Goal: Obtain resource: Download file/media

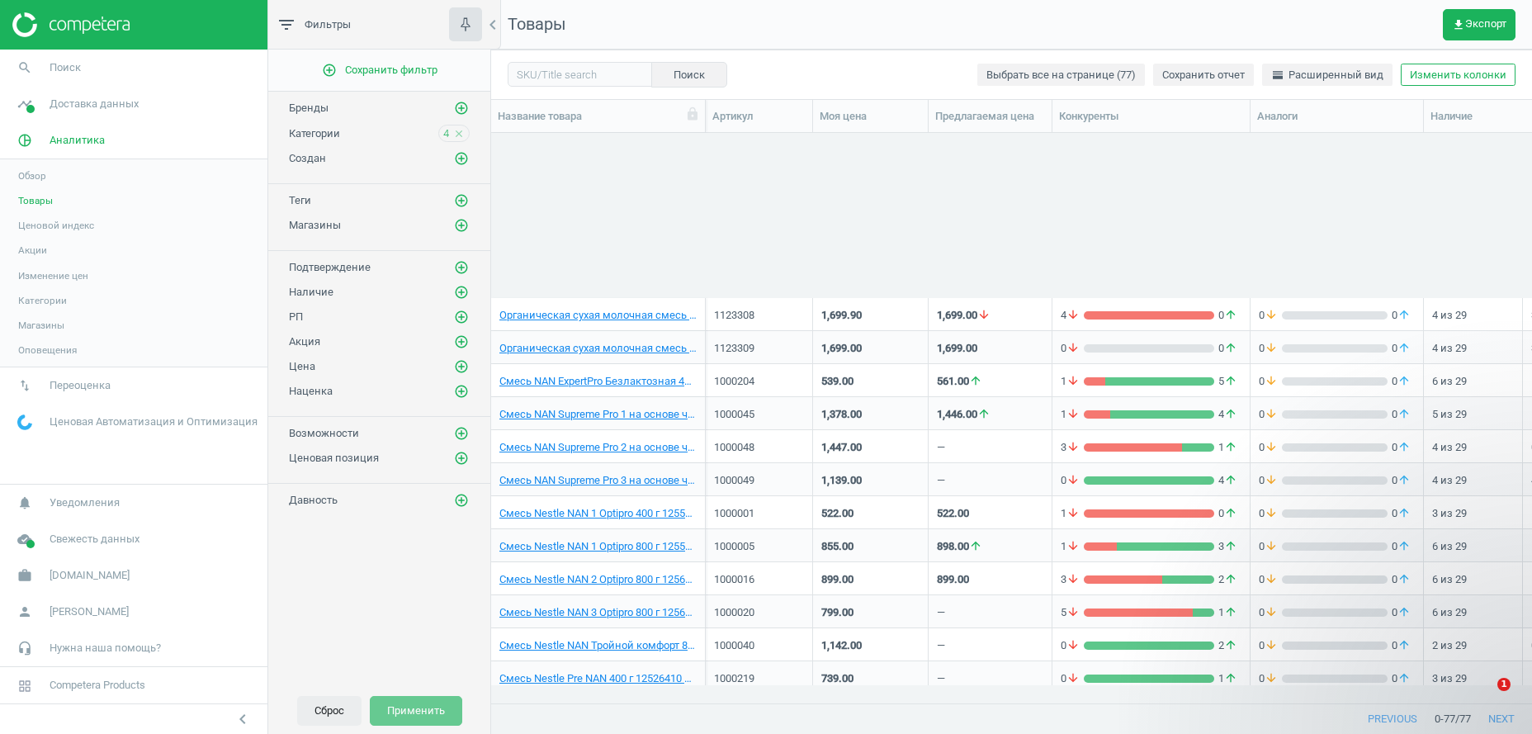
click at [332, 715] on button "Сброс" at bounding box center [329, 711] width 64 height 30
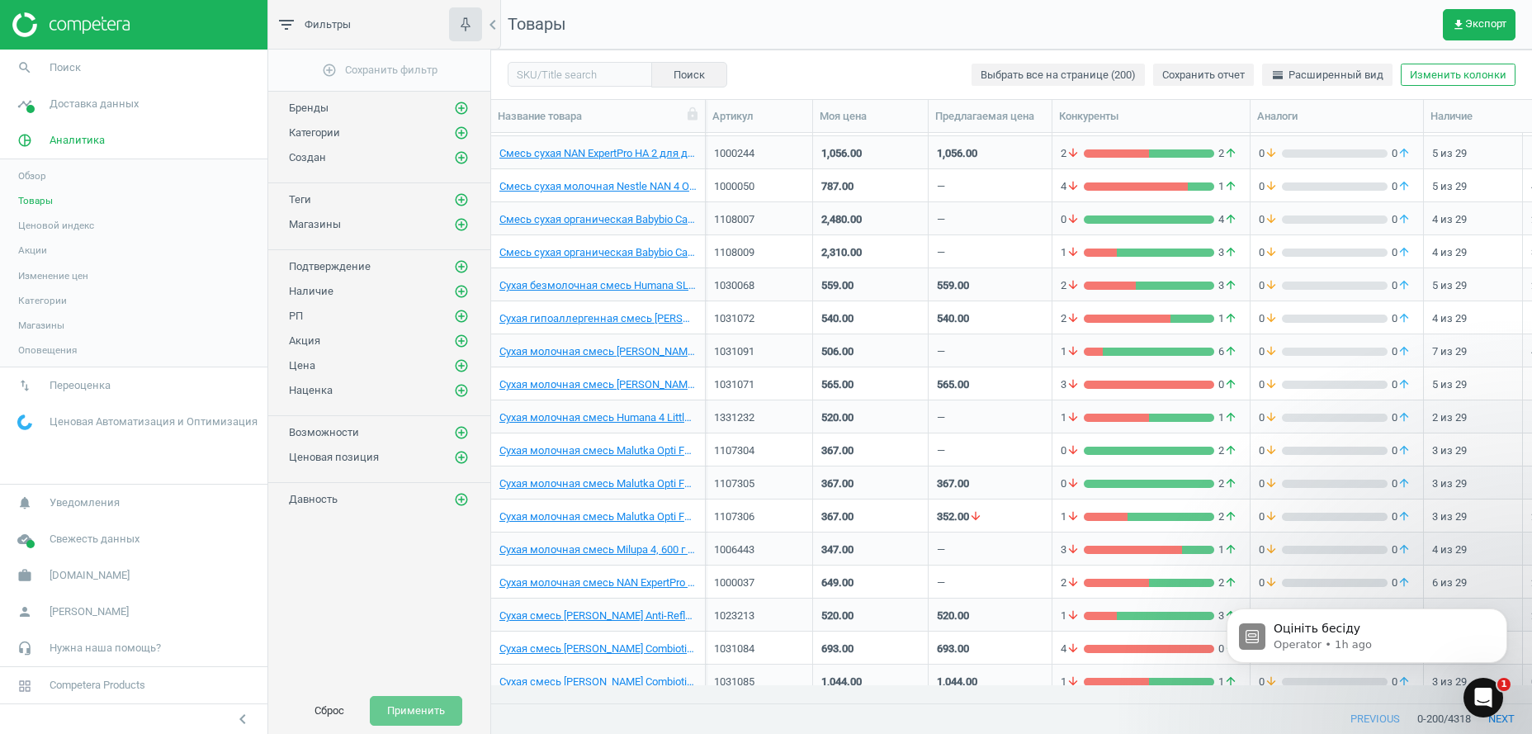
scroll to position [535, 1024]
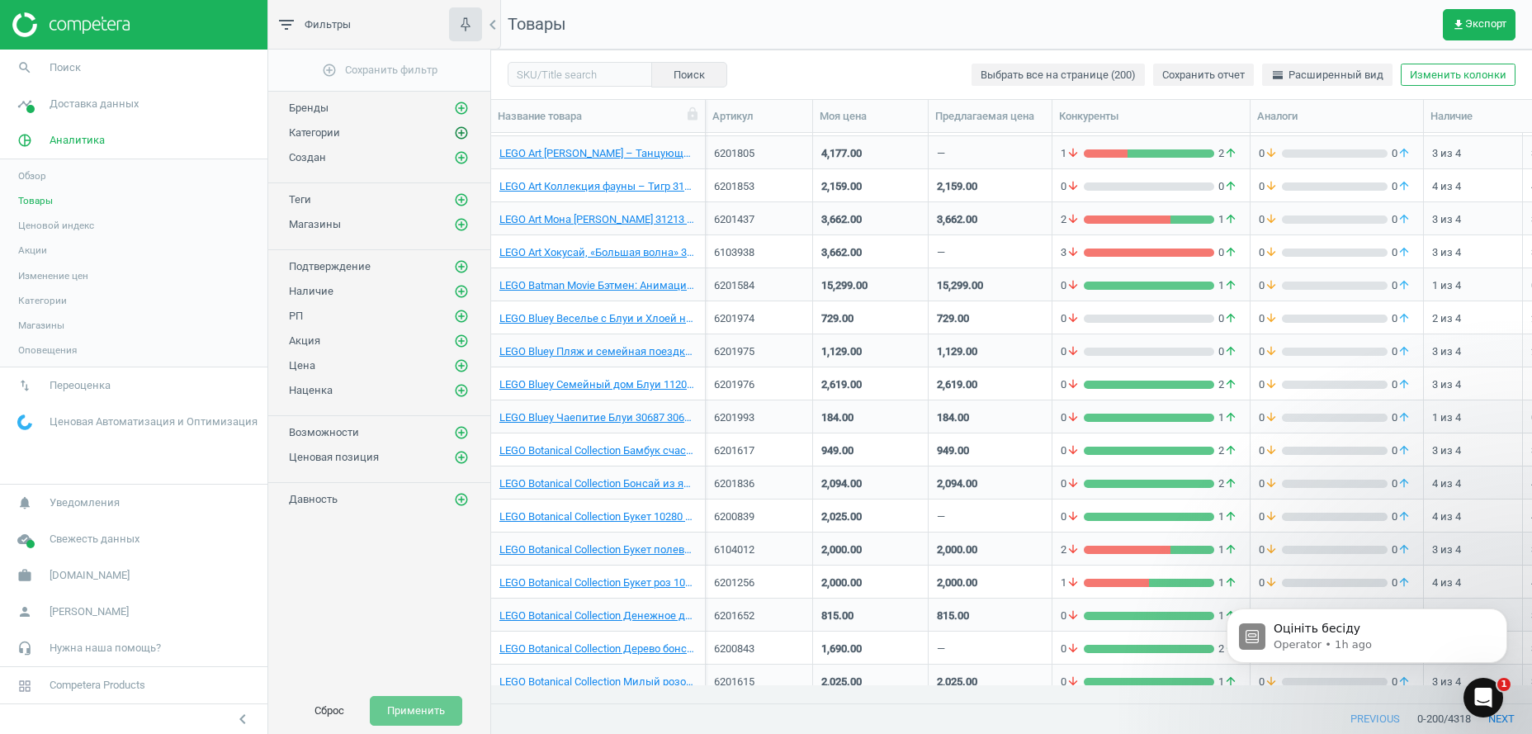
click at [457, 134] on icon "add_circle_outline" at bounding box center [461, 132] width 15 height 15
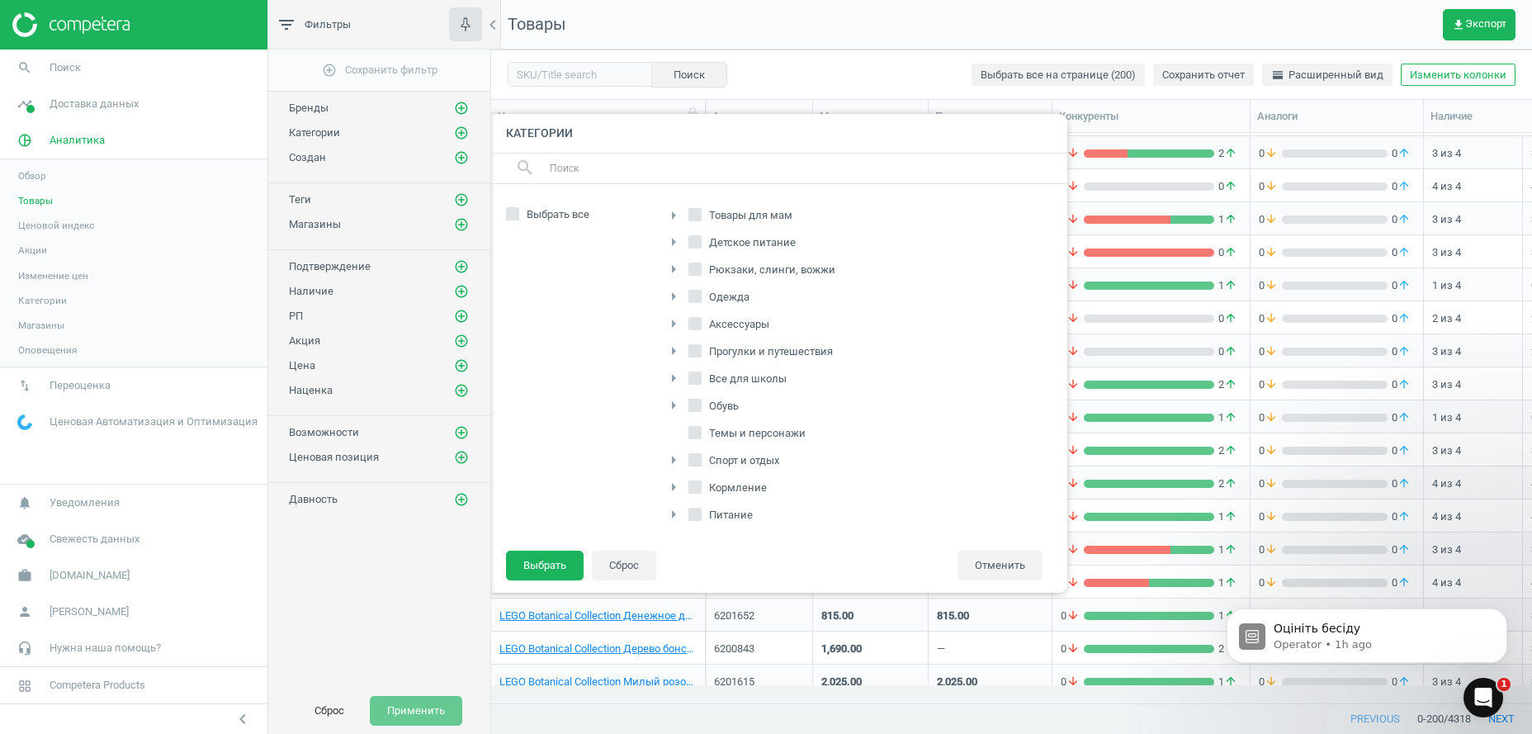
scroll to position [252, 0]
click at [667, 485] on icon "arrow_right" at bounding box center [674, 486] width 20 height 20
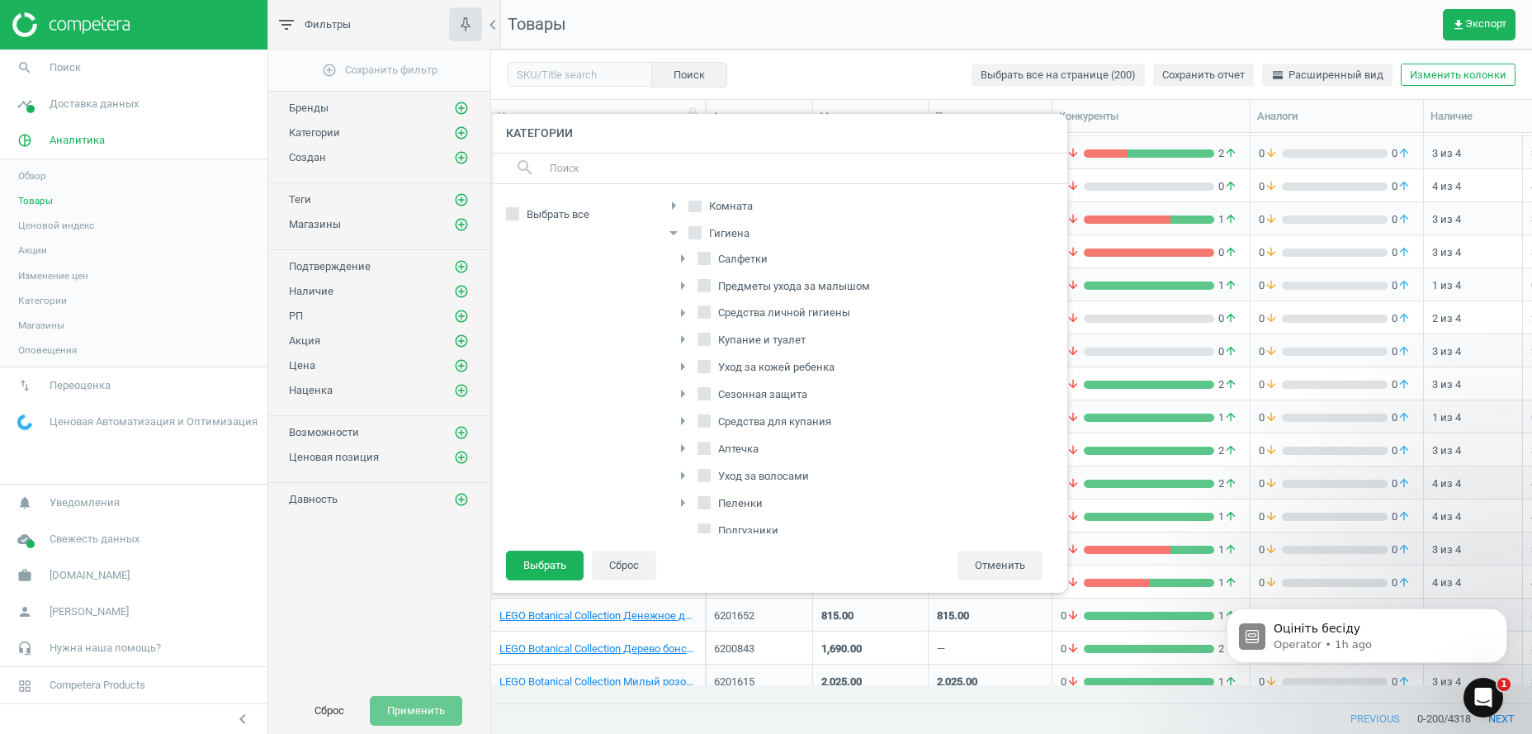
scroll to position [580, 0]
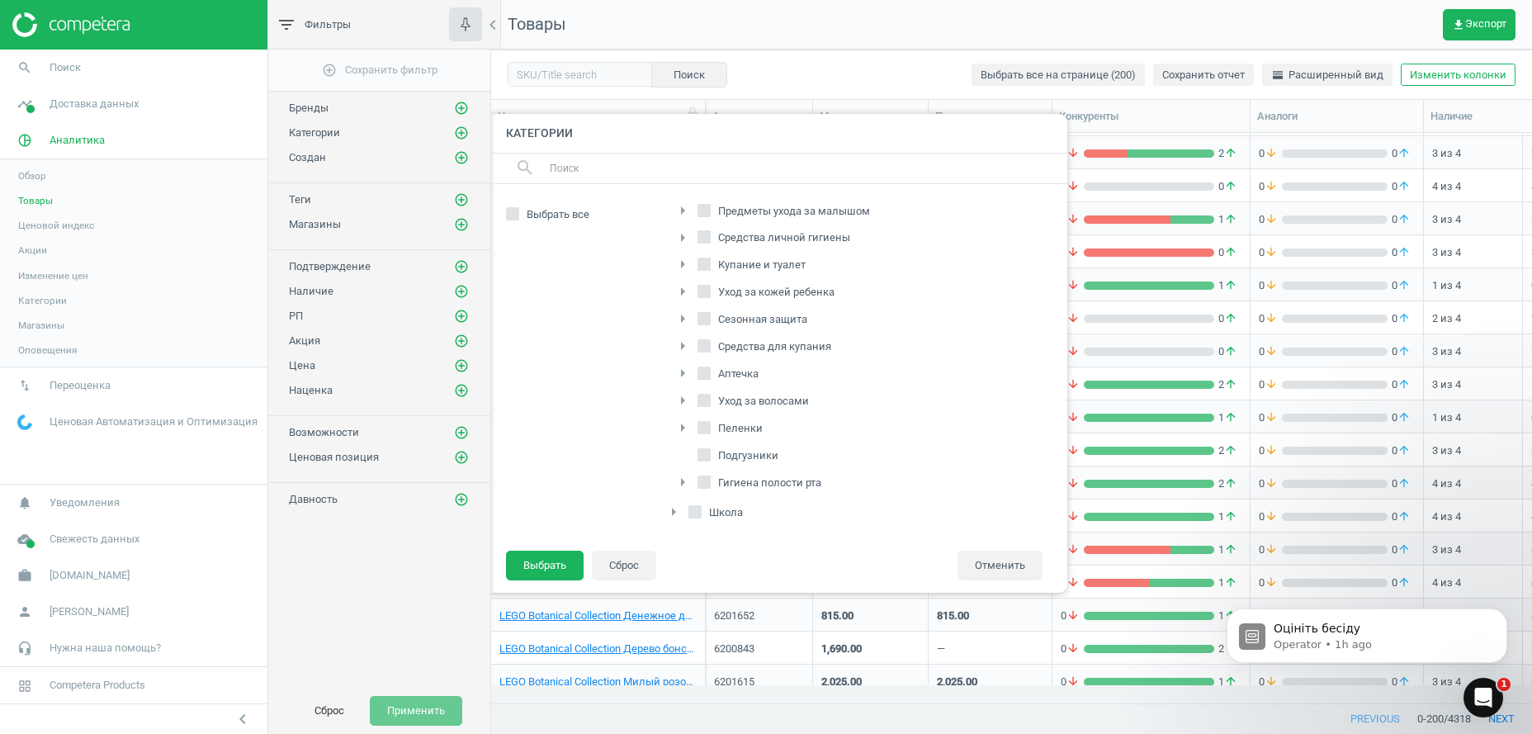
click at [703, 456] on input "Подгузники" at bounding box center [704, 454] width 11 height 11
checkbox input "true"
click at [556, 565] on button "Выбрать" at bounding box center [545, 566] width 78 height 30
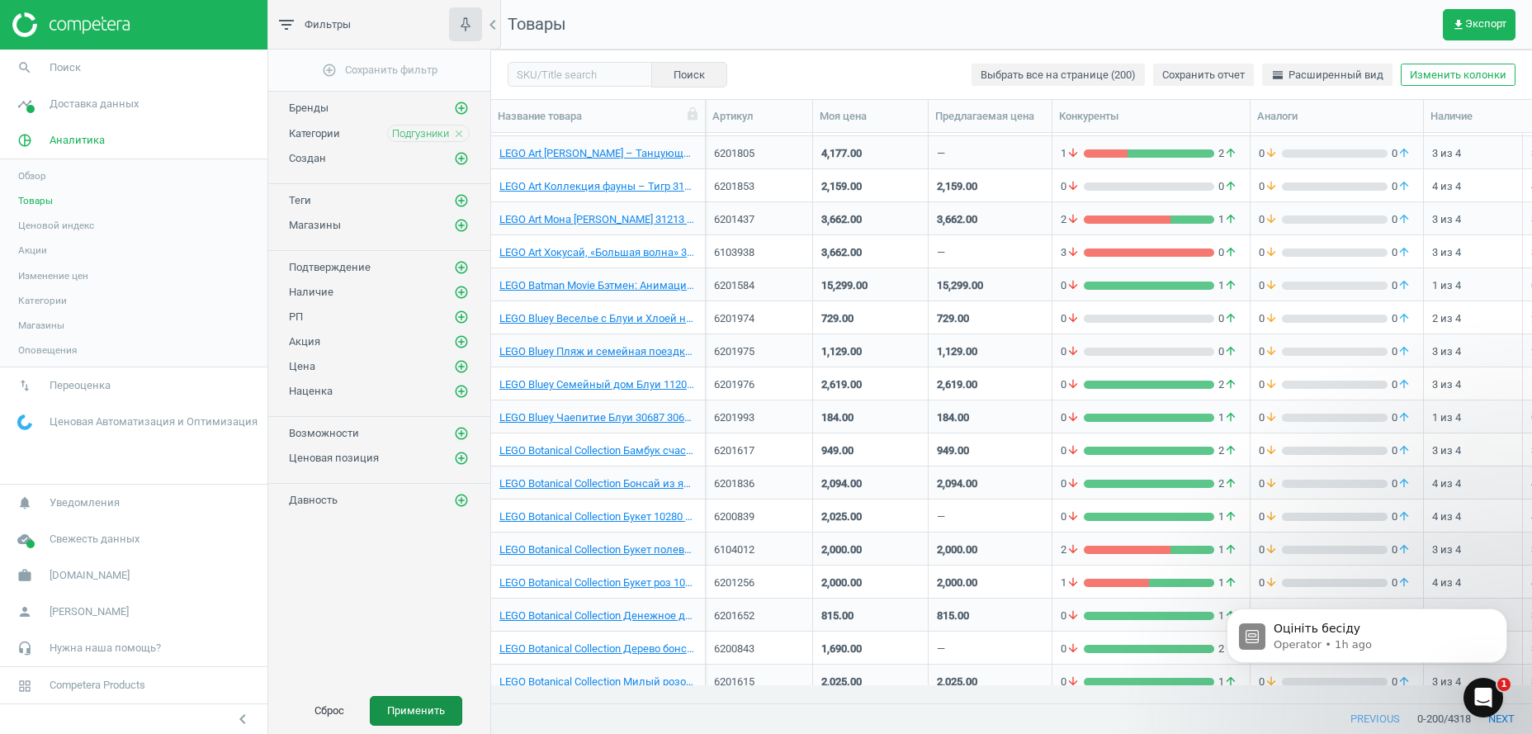
click at [424, 716] on button "Применить" at bounding box center [416, 711] width 92 height 30
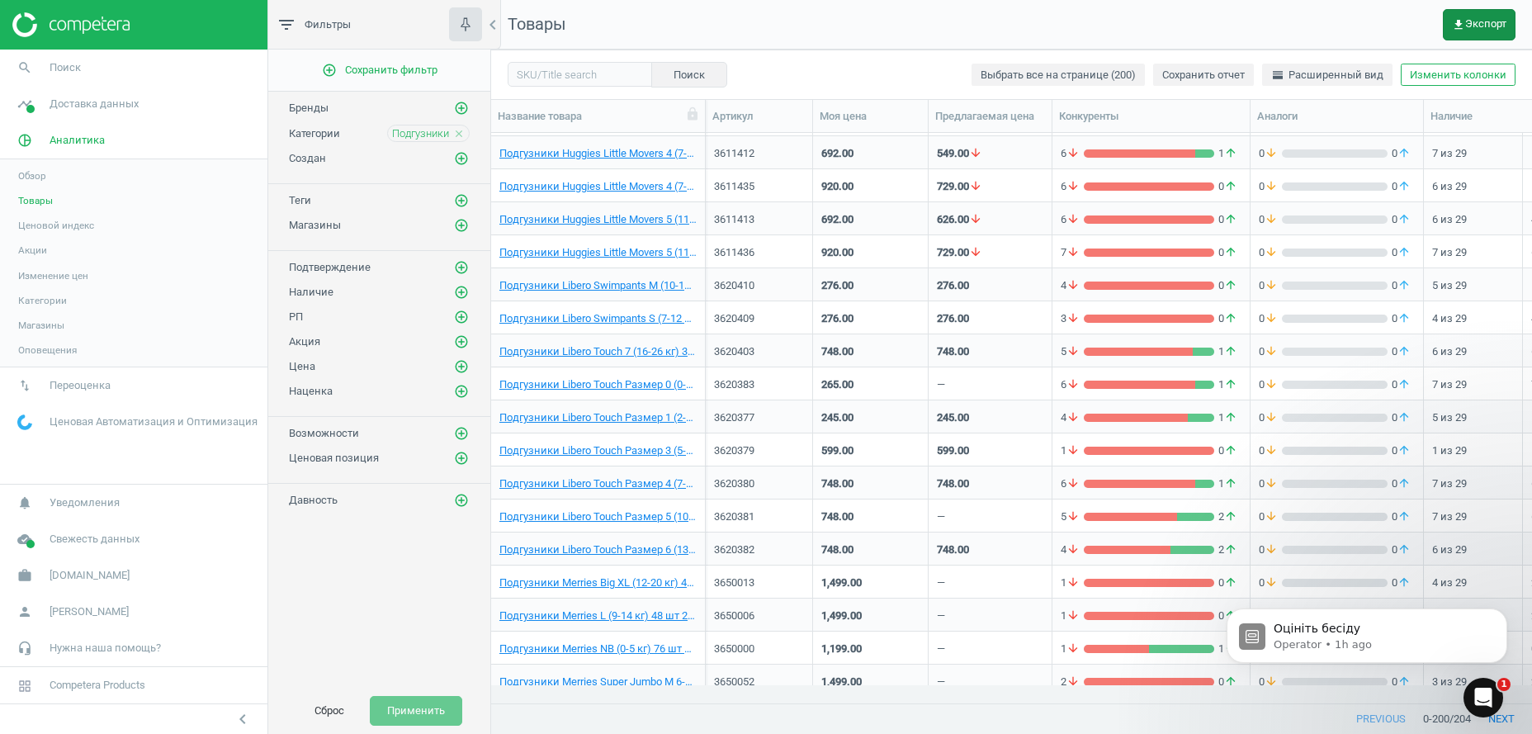
click at [1477, 24] on span "get_app Экспорт" at bounding box center [1479, 24] width 54 height 13
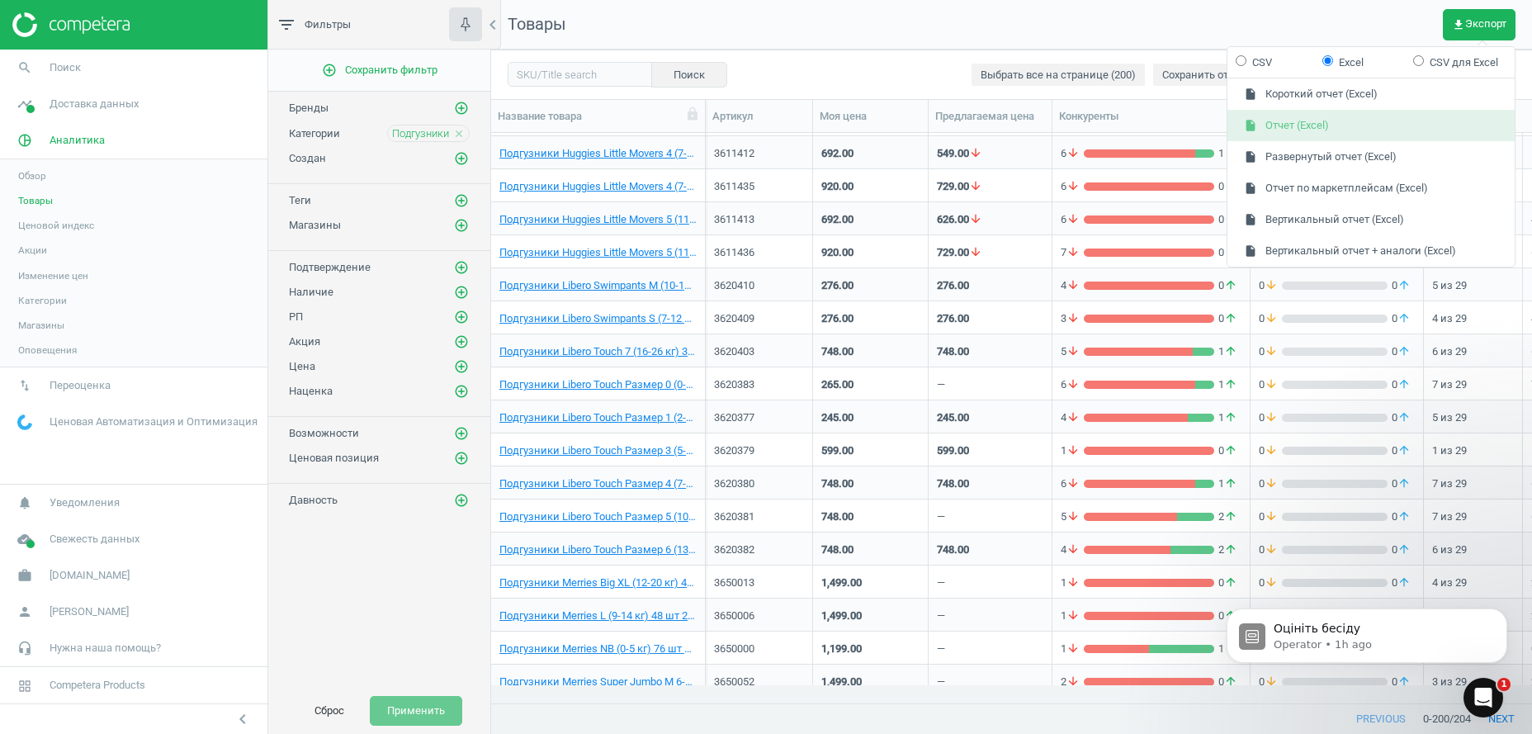
click at [1328, 125] on button "insert_drive_file Отчет (Excel)" at bounding box center [1371, 125] width 287 height 31
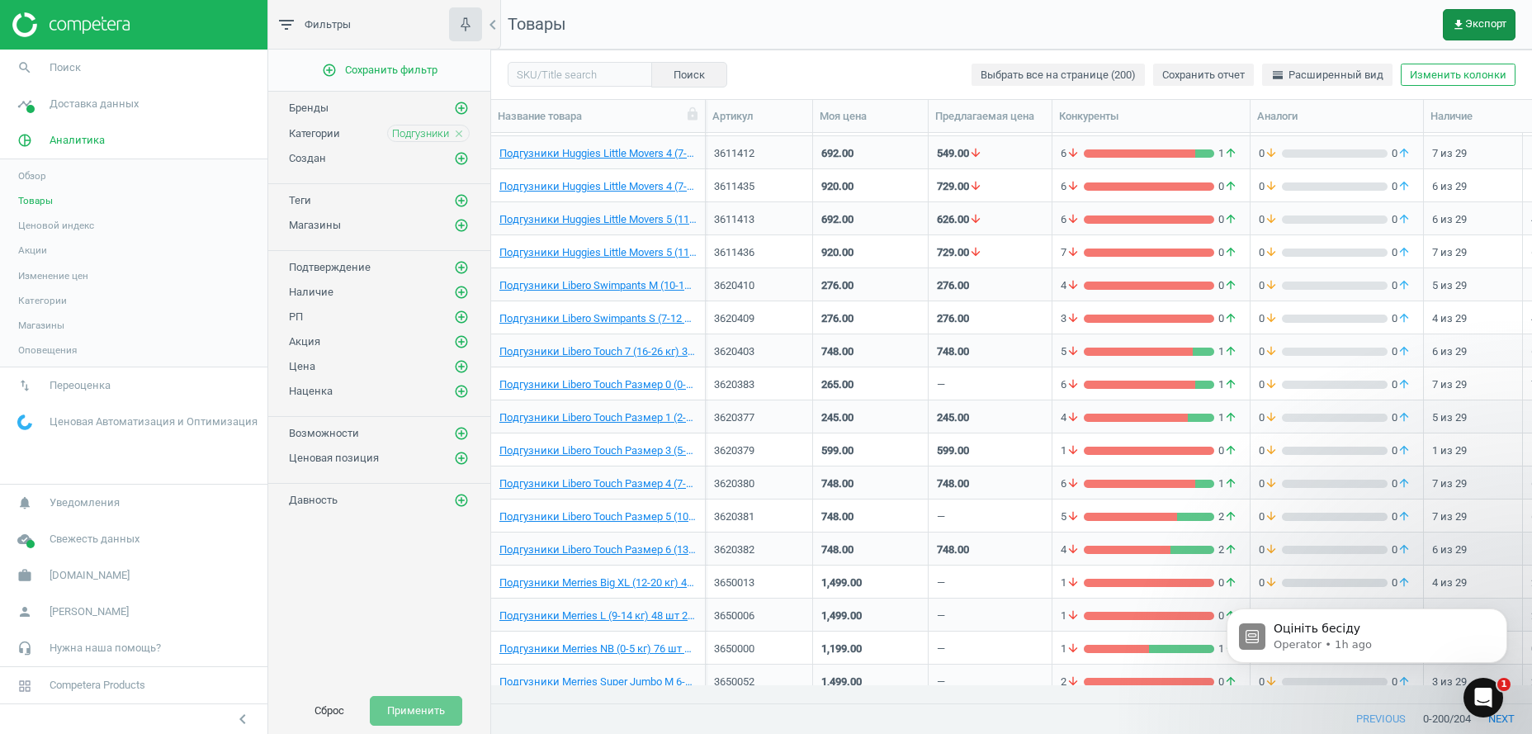
click at [1446, 31] on button "get_app Экспорт" at bounding box center [1479, 24] width 73 height 31
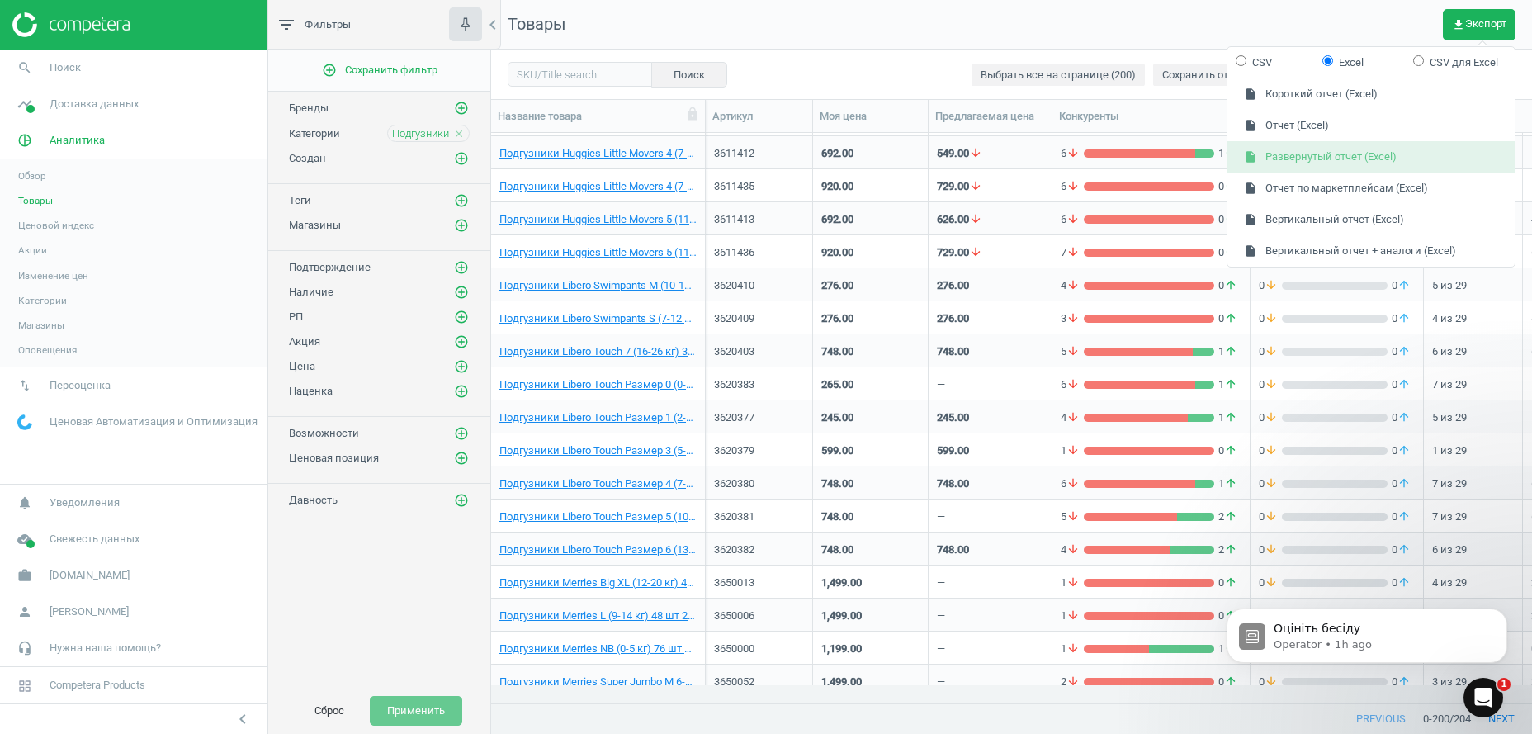
click at [1314, 157] on button "insert_drive_file Развернутый отчет (Excel)" at bounding box center [1371, 156] width 287 height 31
